Goal: Task Accomplishment & Management: Manage account settings

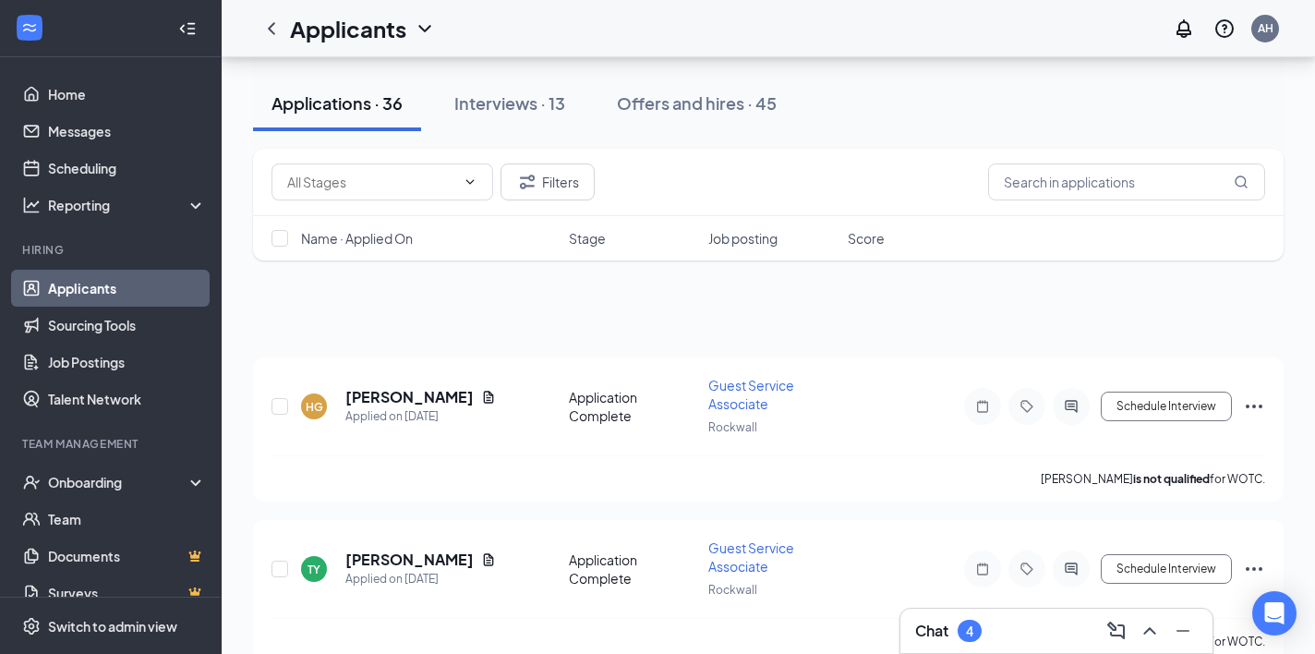
scroll to position [5615, 0]
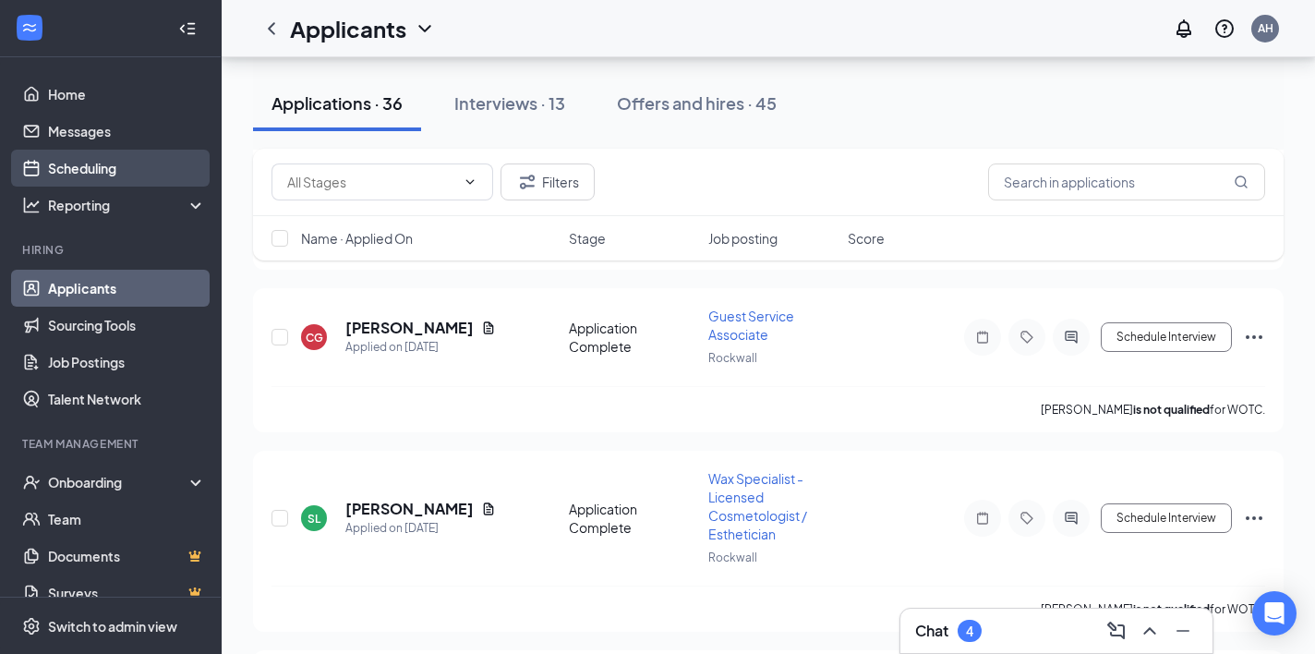
click at [91, 161] on link "Scheduling" at bounding box center [127, 168] width 158 height 37
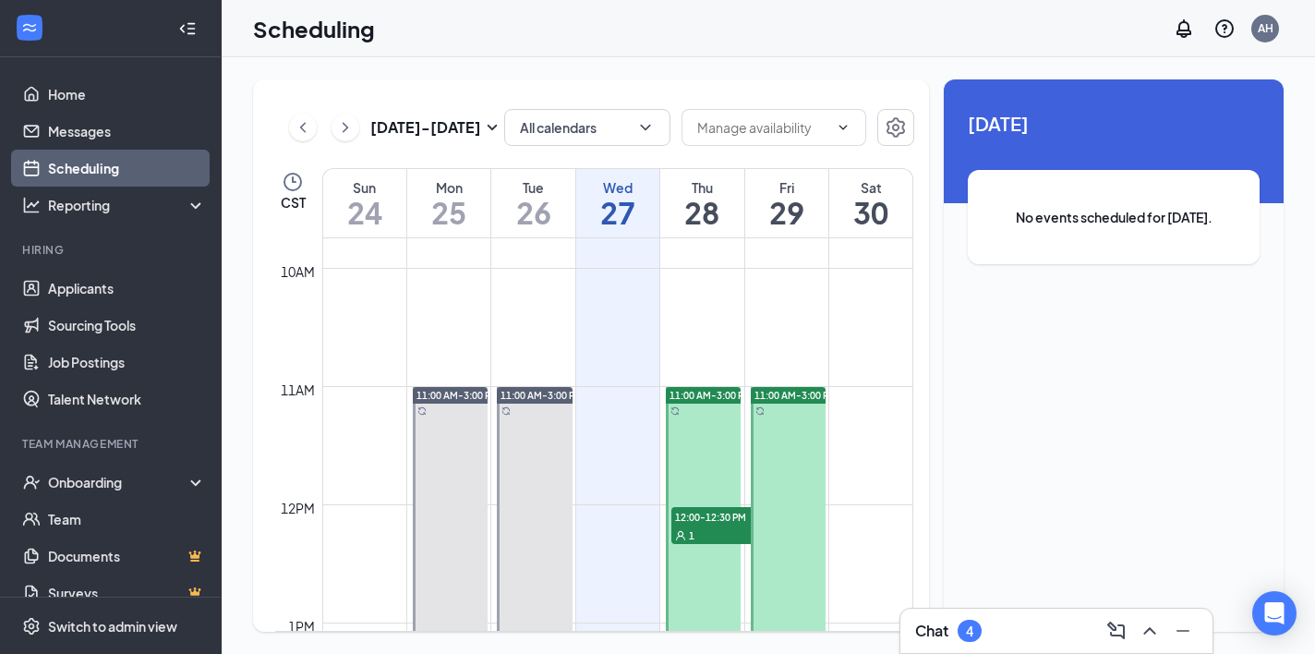
scroll to position [1304, 0]
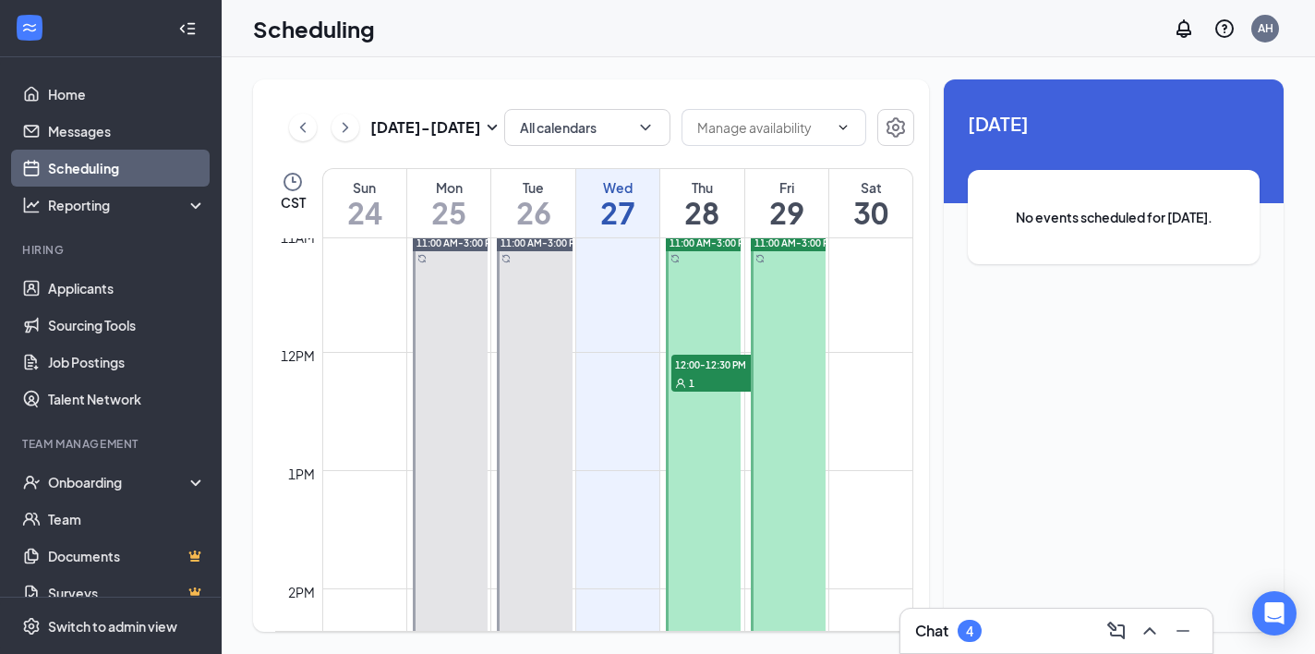
click at [694, 366] on span "12:00-12:30 PM" at bounding box center [717, 363] width 92 height 18
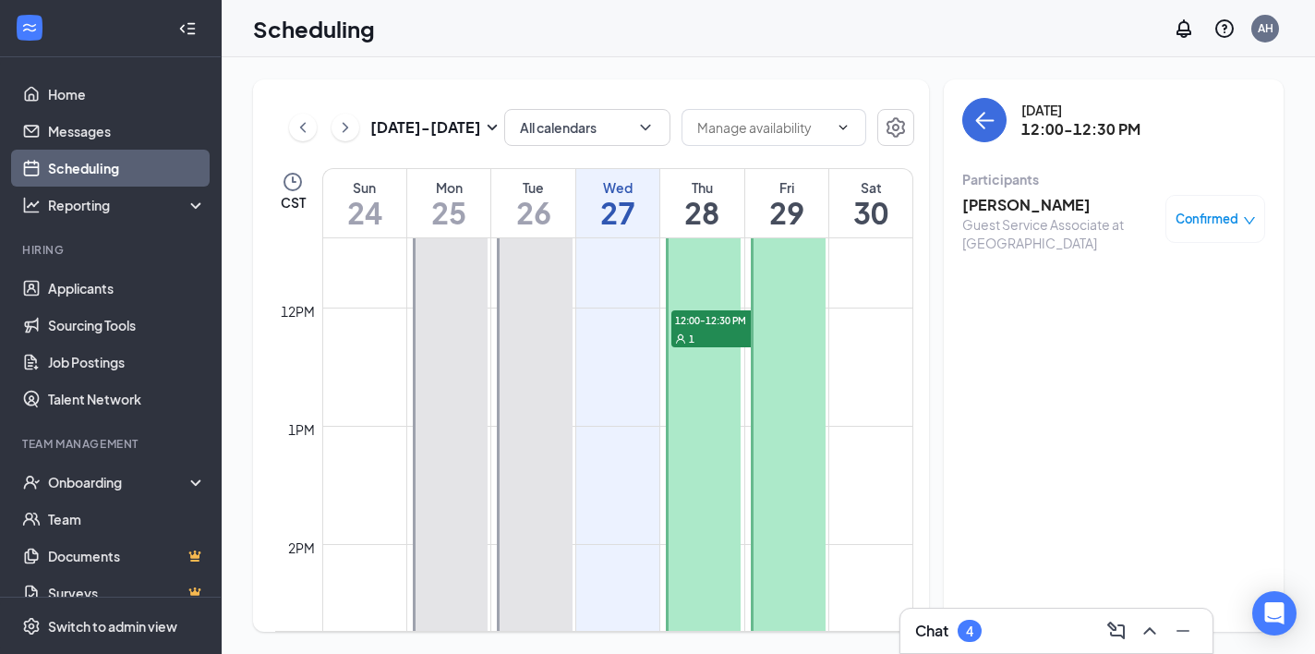
scroll to position [1202, 0]
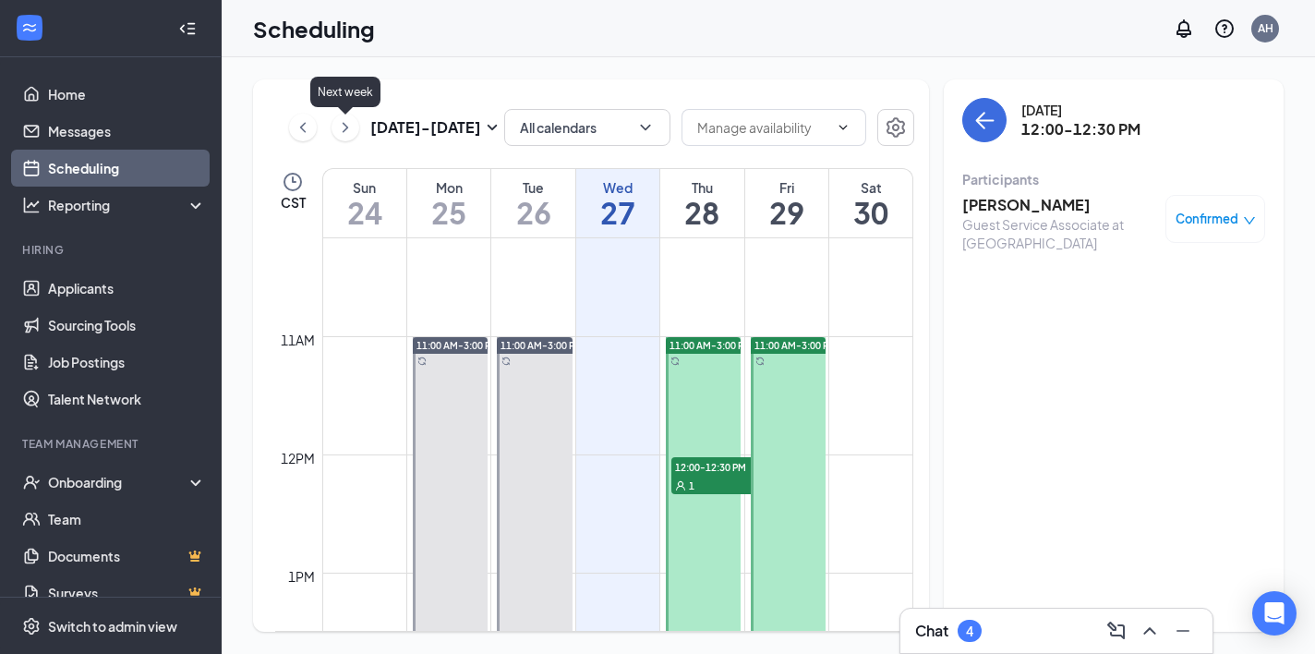
click at [353, 125] on icon "ChevronRight" at bounding box center [345, 127] width 18 height 22
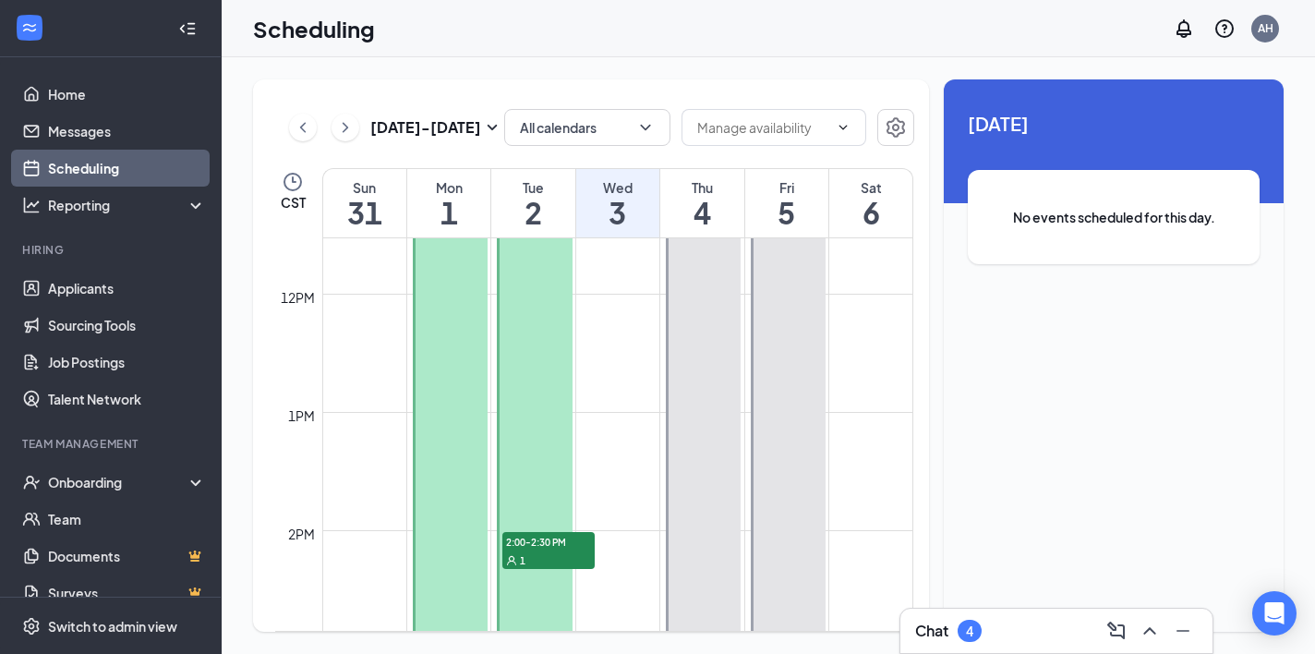
scroll to position [1417, 0]
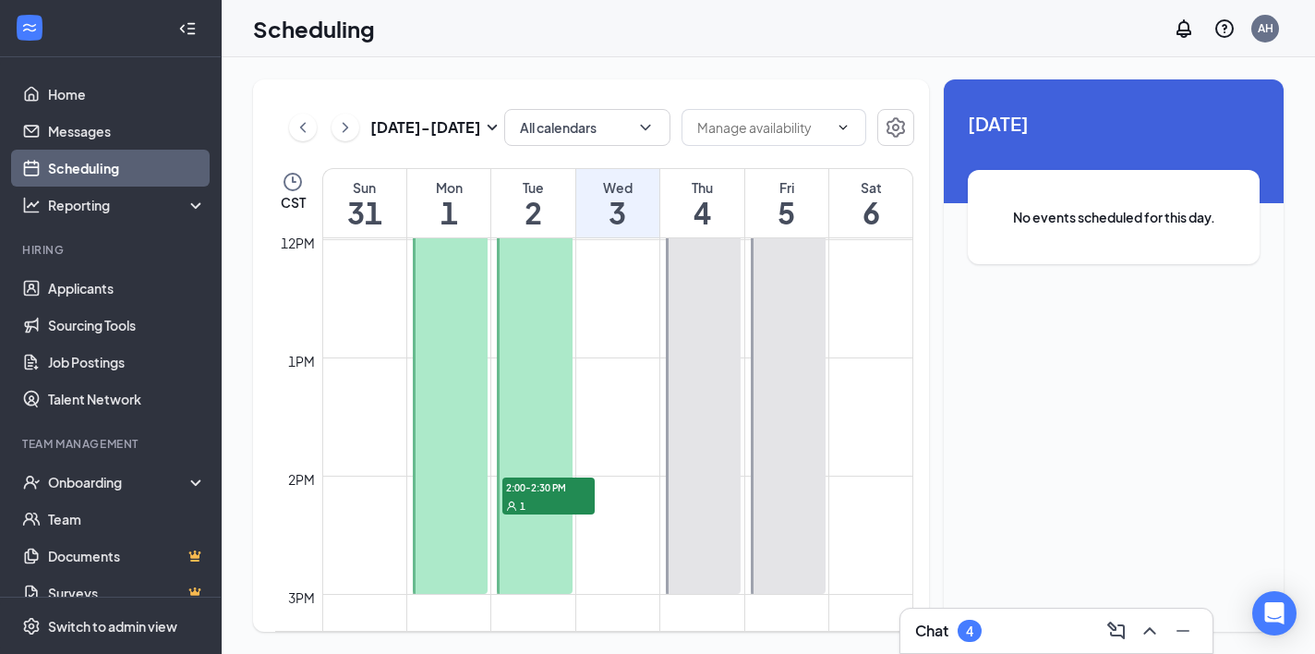
click at [523, 486] on span "2:00-2:30 PM" at bounding box center [548, 486] width 92 height 18
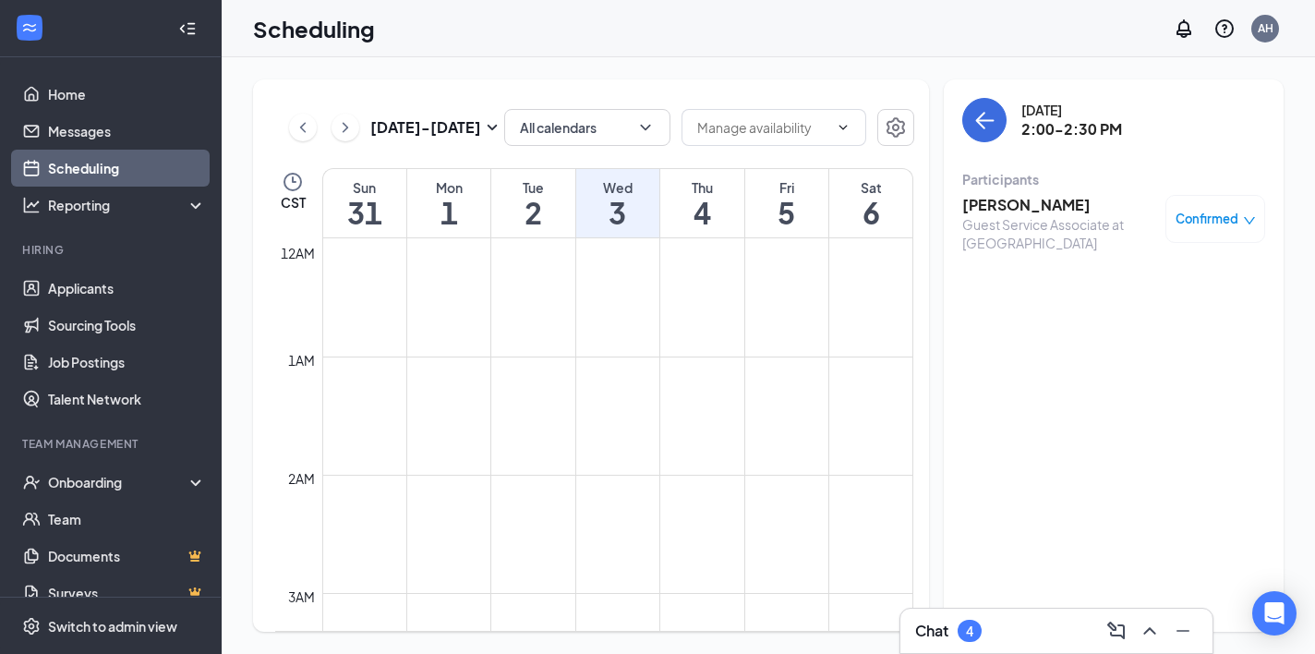
click at [97, 162] on link "Scheduling" at bounding box center [127, 168] width 158 height 37
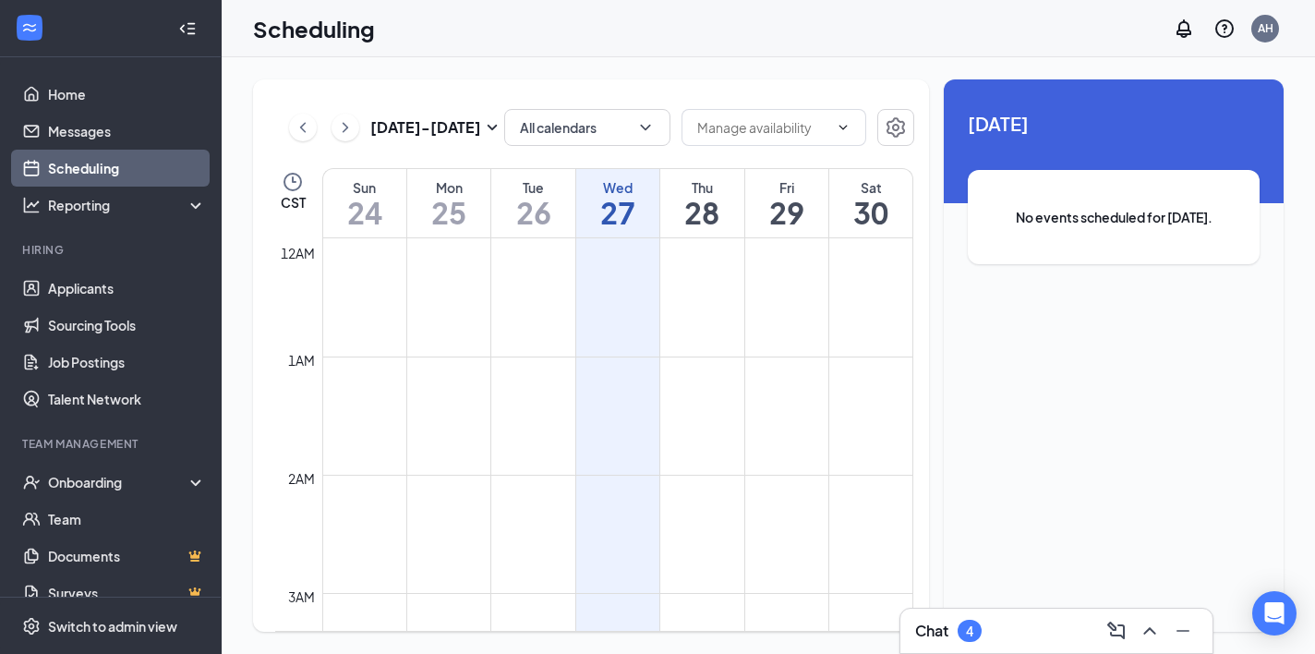
scroll to position [907, 0]
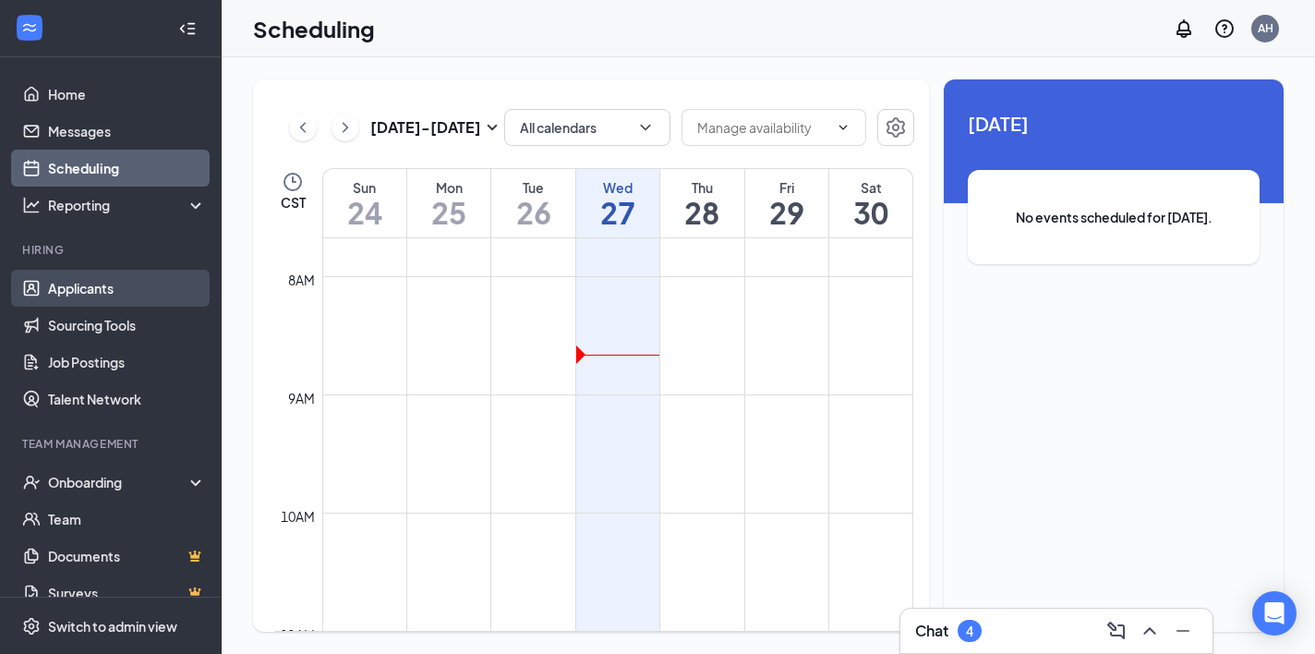
click at [131, 273] on link "Applicants" at bounding box center [127, 288] width 158 height 37
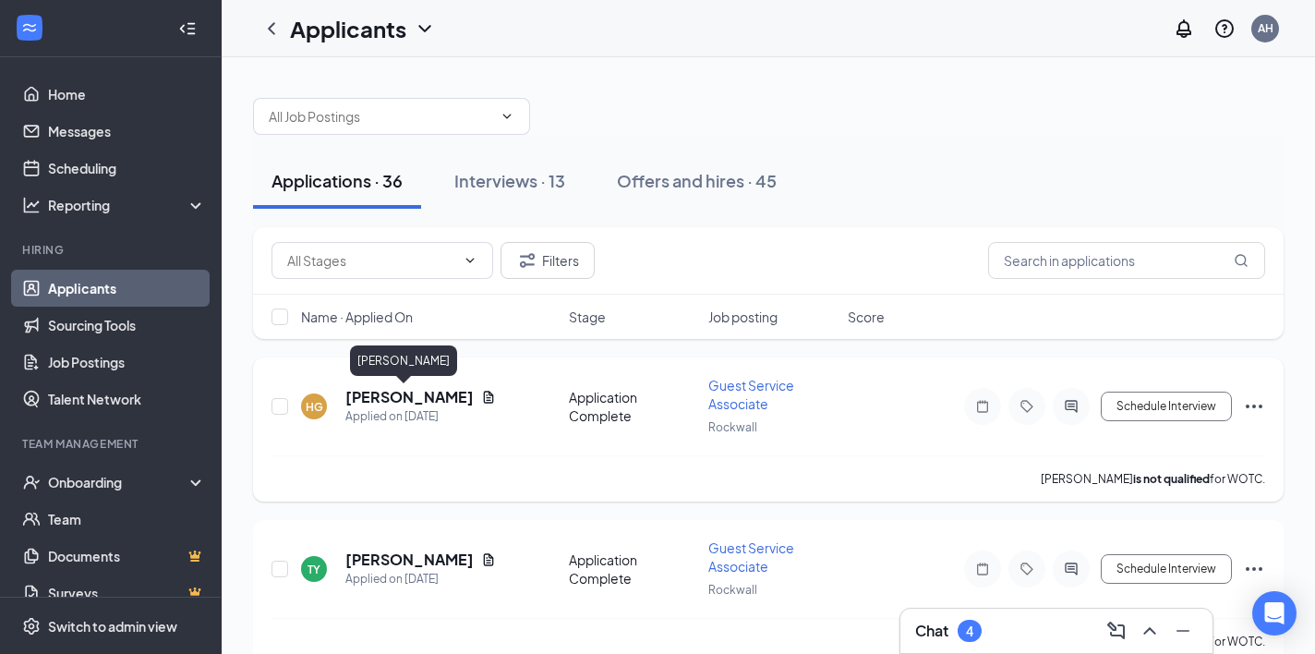
click at [416, 393] on h5 "[PERSON_NAME]" at bounding box center [409, 397] width 128 height 20
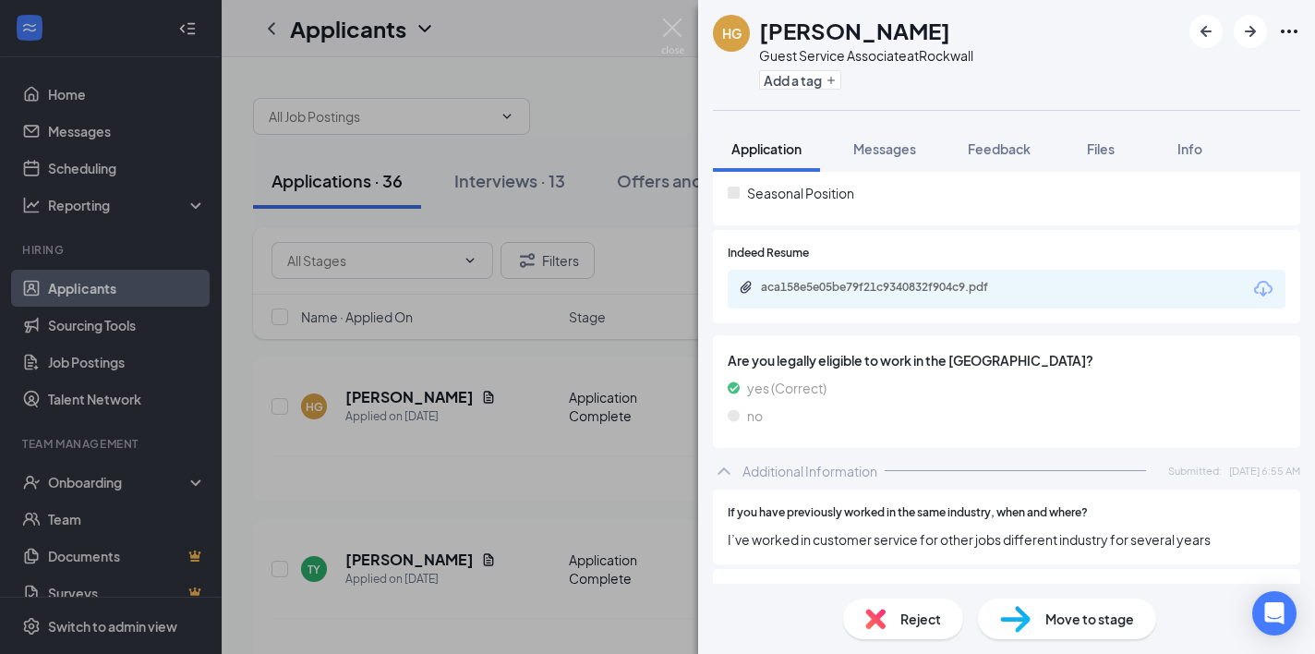
scroll to position [475, 0]
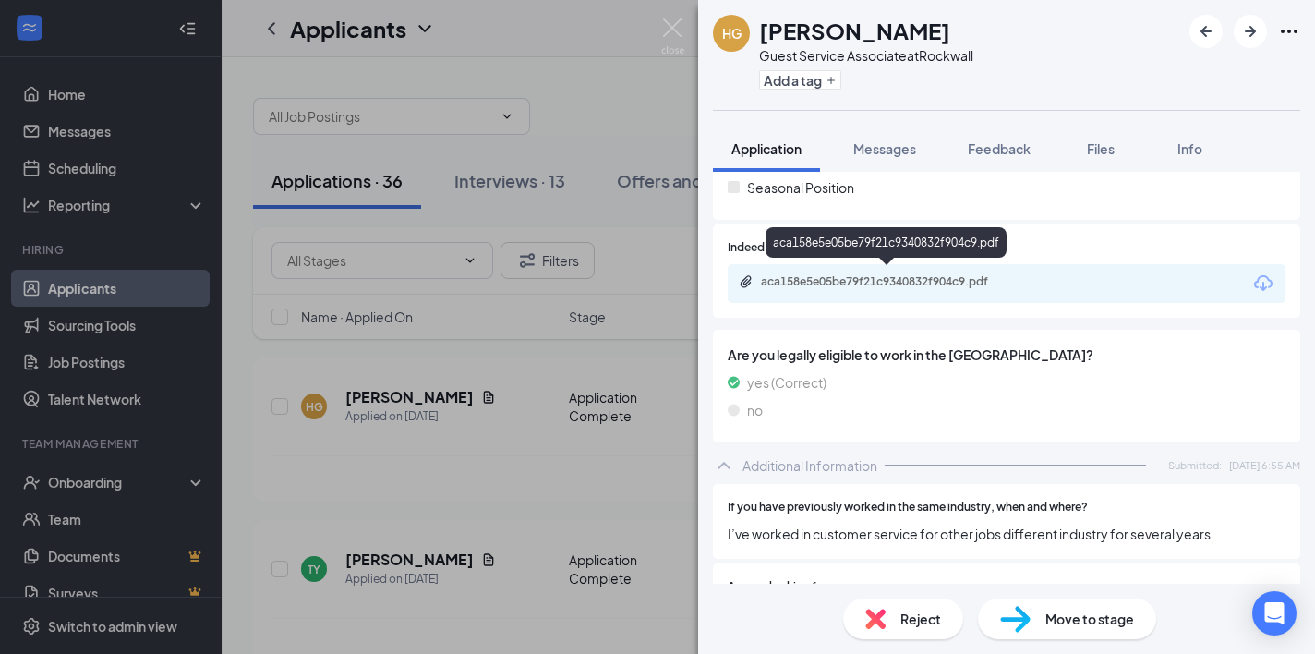
click at [882, 284] on div "aca158e5e05be79f21c9340832f904c9.pdf" at bounding box center [888, 283] width 299 height 18
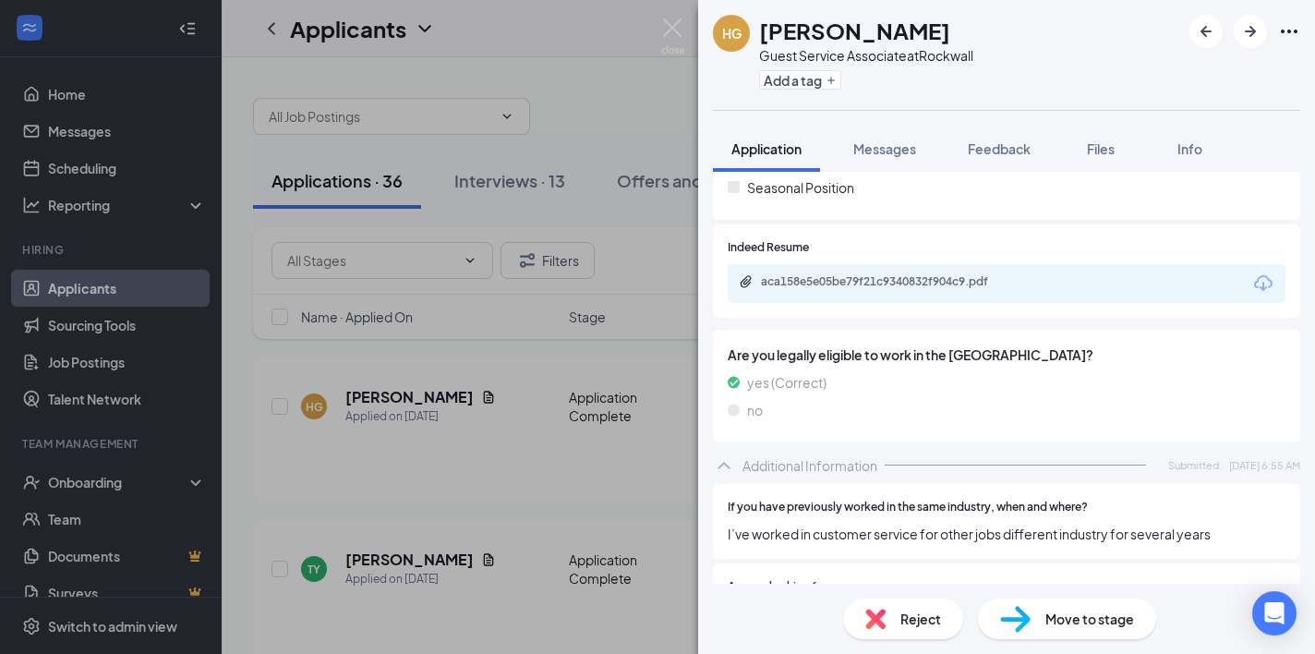
click at [671, 25] on img at bounding box center [672, 36] width 23 height 36
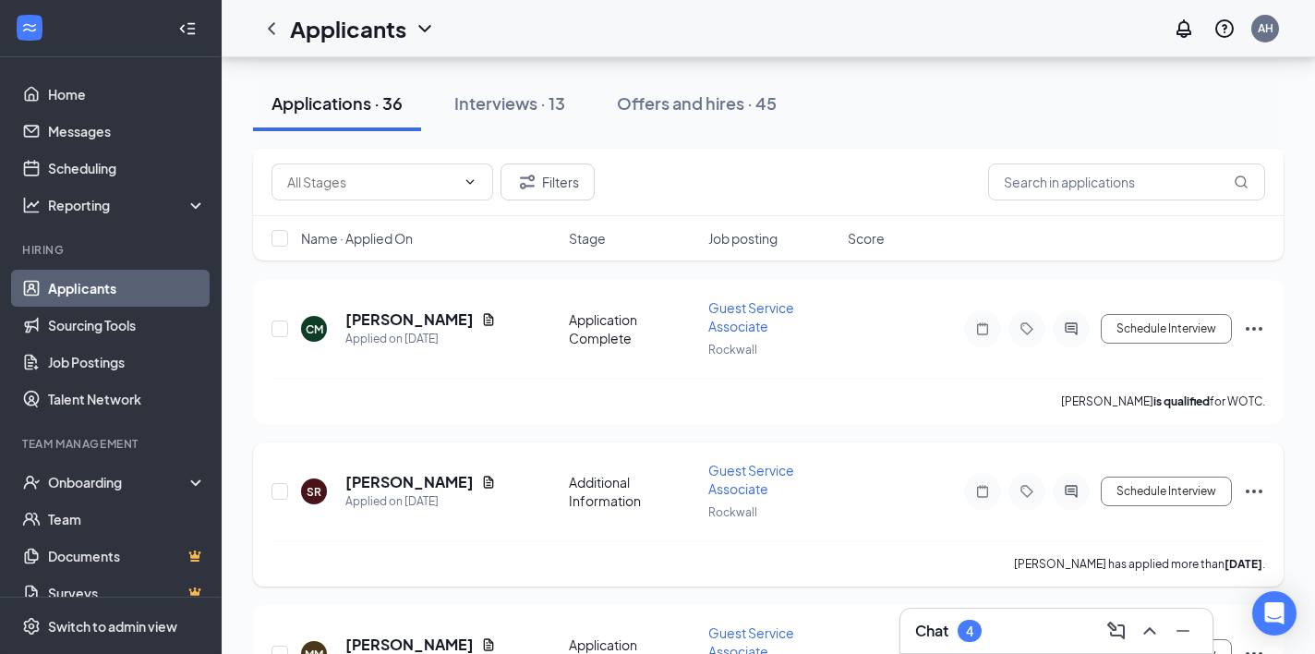
scroll to position [2327, 0]
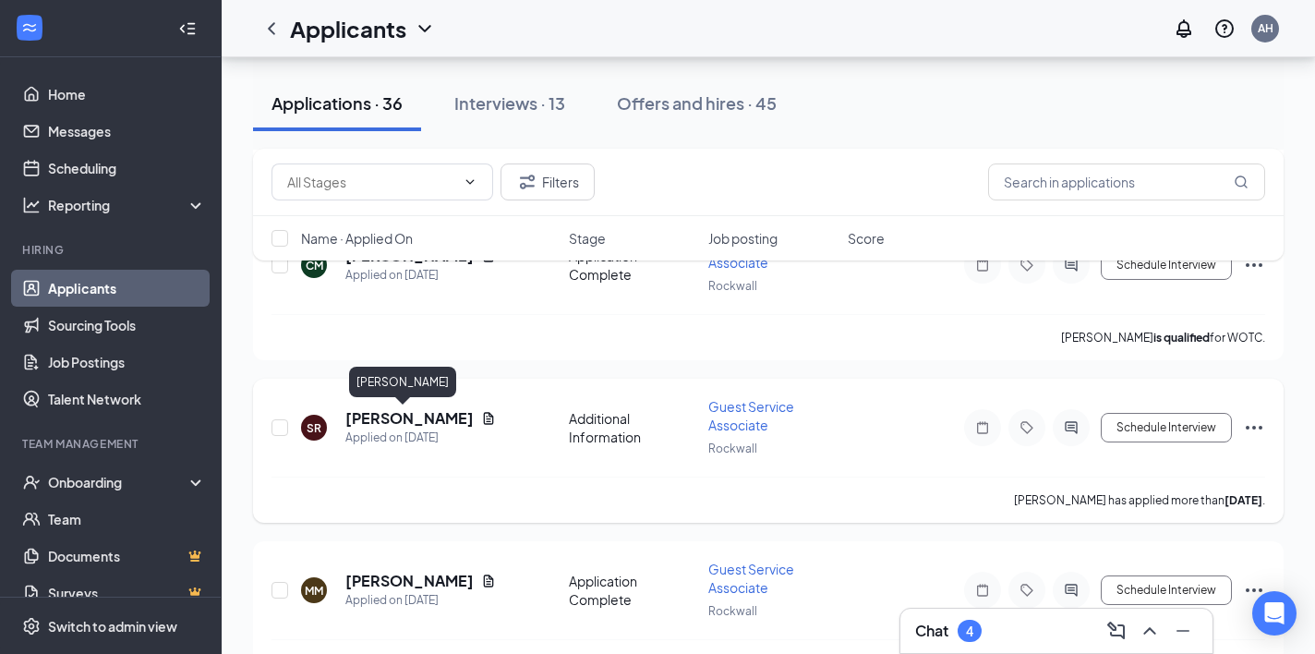
click at [385, 418] on h5 "[PERSON_NAME]" at bounding box center [409, 418] width 128 height 20
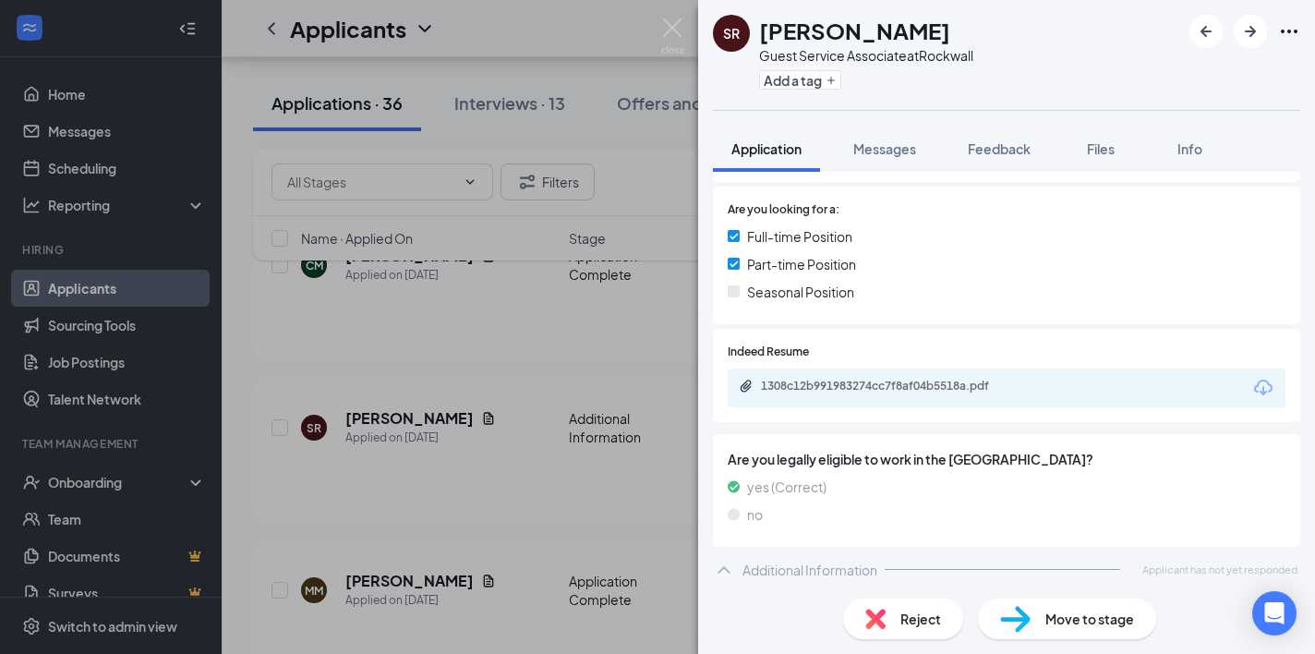
scroll to position [422, 0]
click at [852, 379] on div "1308c12b991983274cc7f8af04b5518a.pdf" at bounding box center [890, 386] width 258 height 15
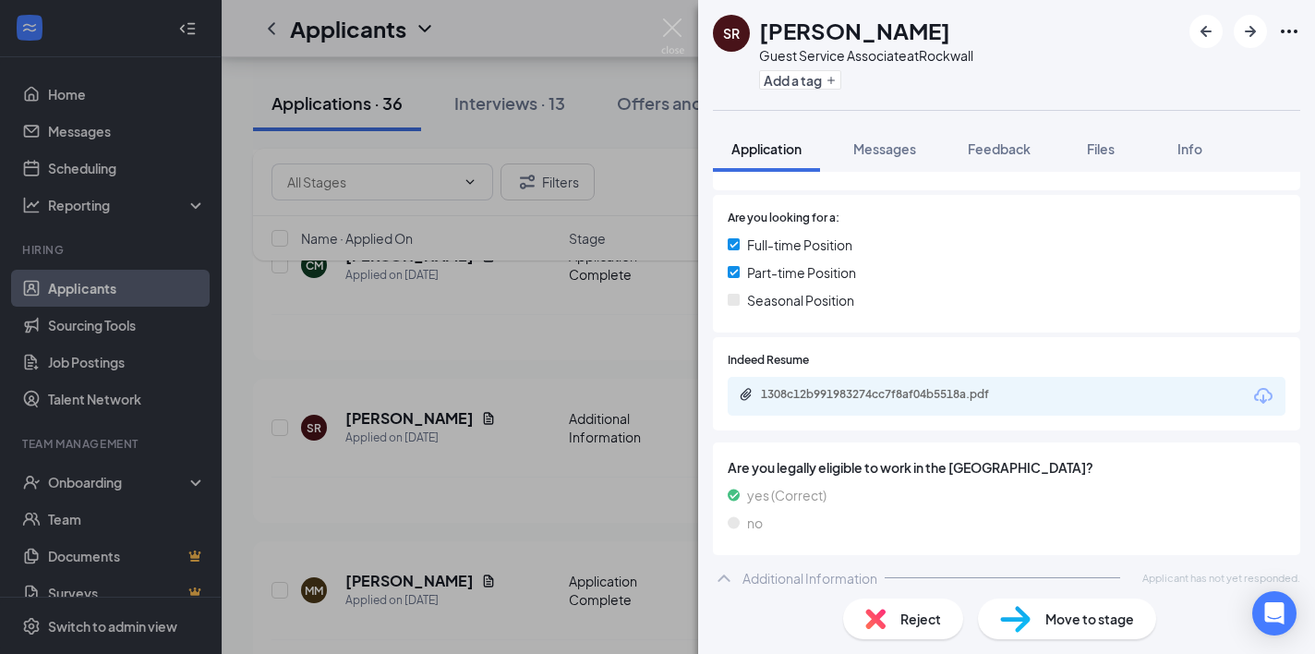
click at [698, 35] on div "SR [PERSON_NAME] Guest Service Associate at [GEOGRAPHIC_DATA] Add a tag" at bounding box center [1006, 55] width 617 height 110
click at [671, 36] on img at bounding box center [672, 36] width 23 height 36
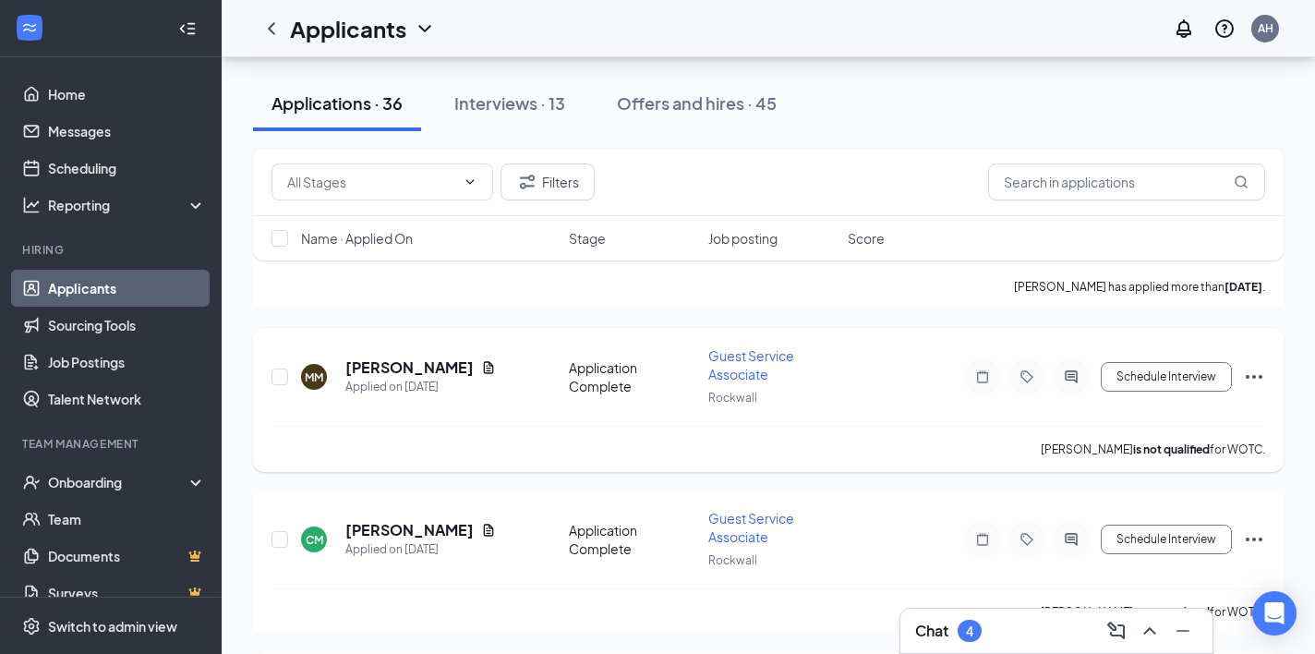
scroll to position [2528, 0]
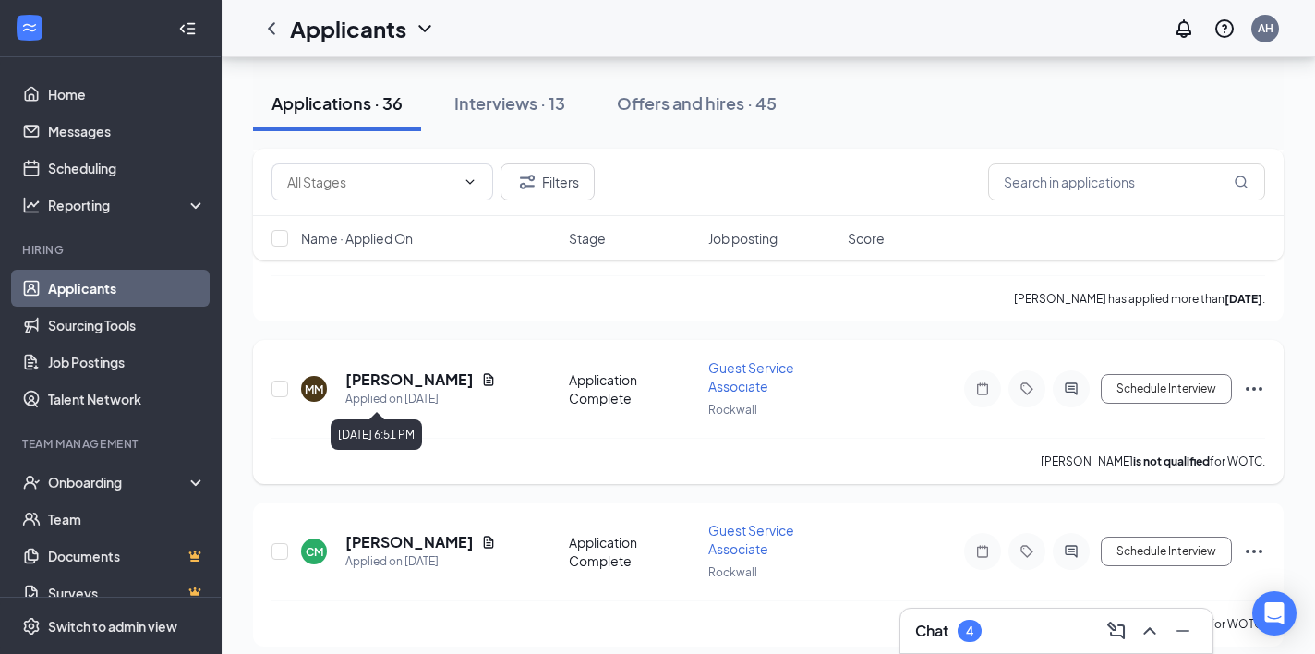
click at [379, 373] on h5 "[PERSON_NAME]" at bounding box center [409, 379] width 128 height 20
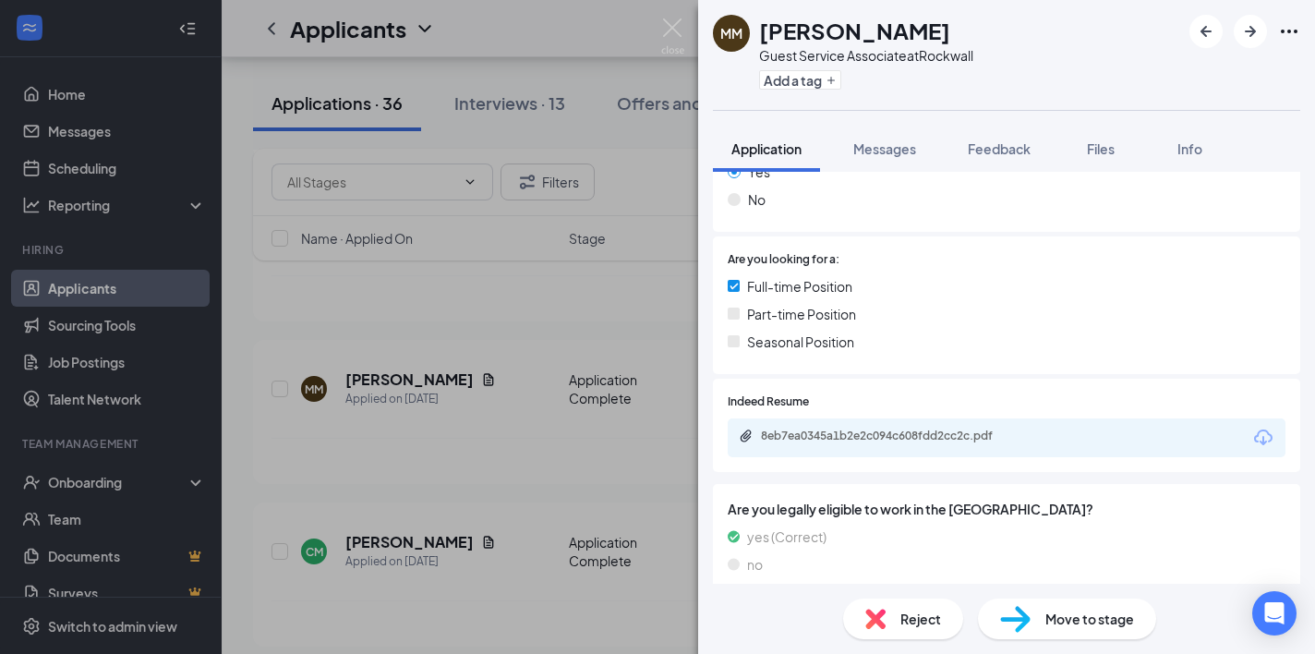
scroll to position [374, 0]
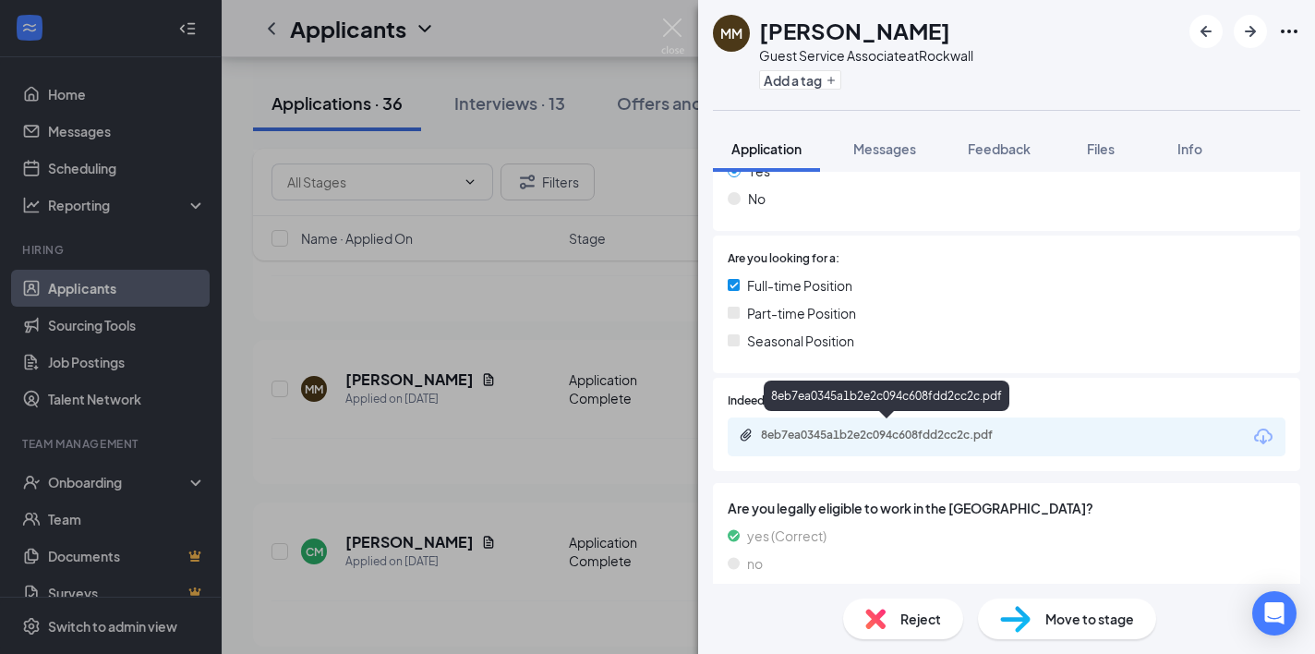
click at [863, 429] on div "8eb7ea0345a1b2e2c094c608fdd2cc2c.pdf" at bounding box center [890, 434] width 258 height 15
